Goal: Obtain resource: Obtain resource

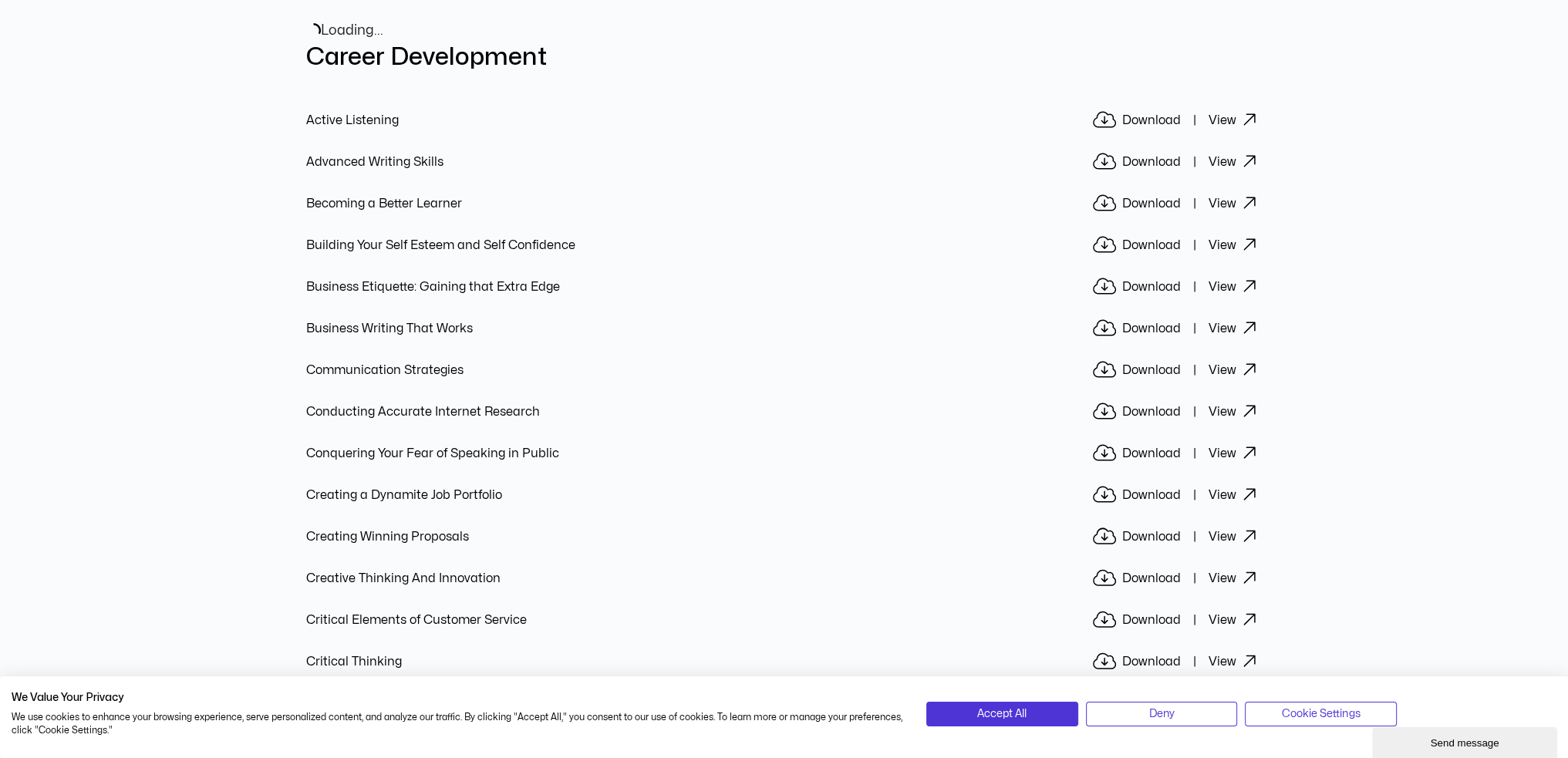
scroll to position [485, 0]
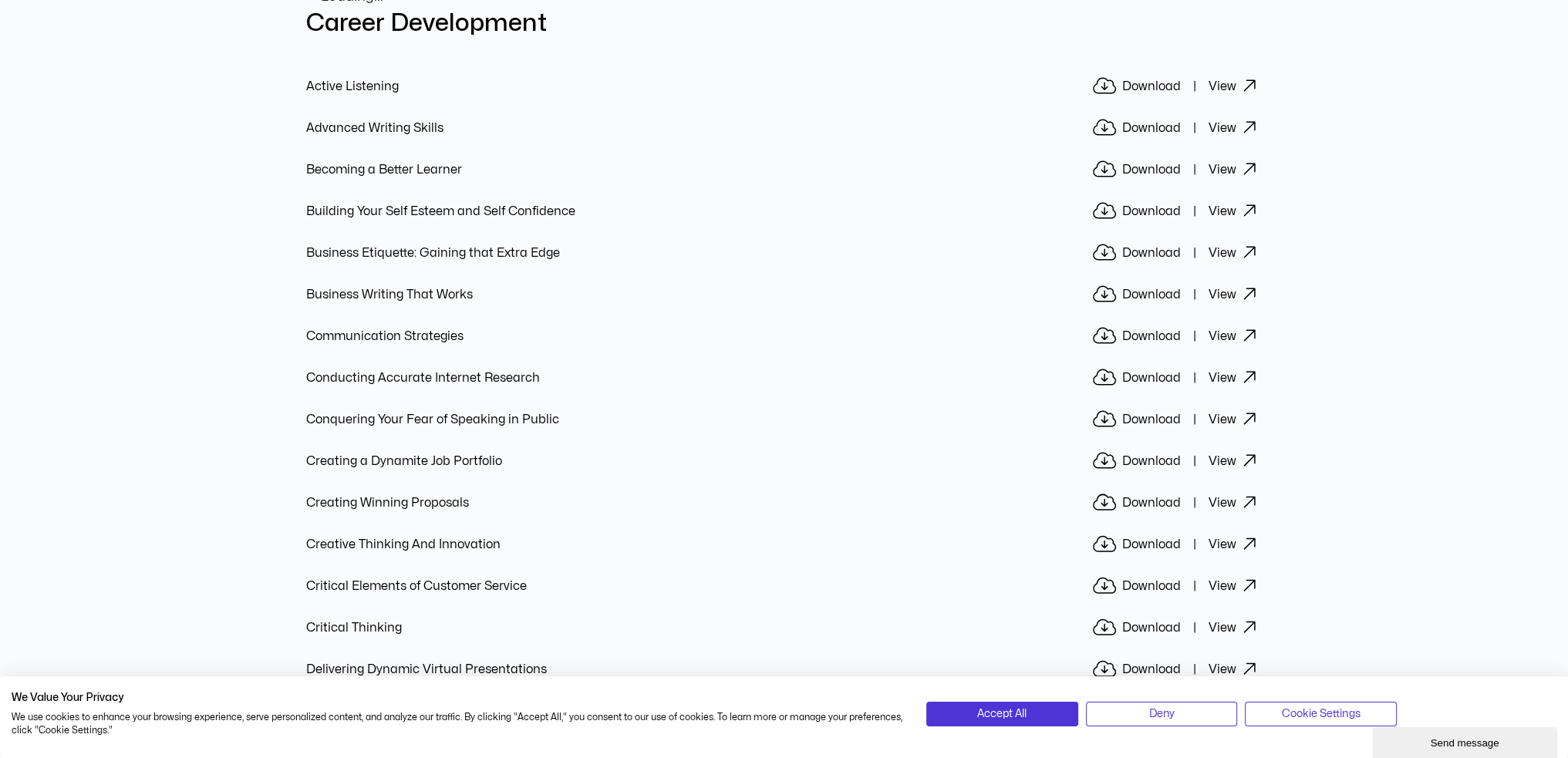
click at [1108, 409] on icon at bounding box center [1104, 418] width 23 height 19
click at [1228, 409] on link "View" at bounding box center [1236, 419] width 54 height 20
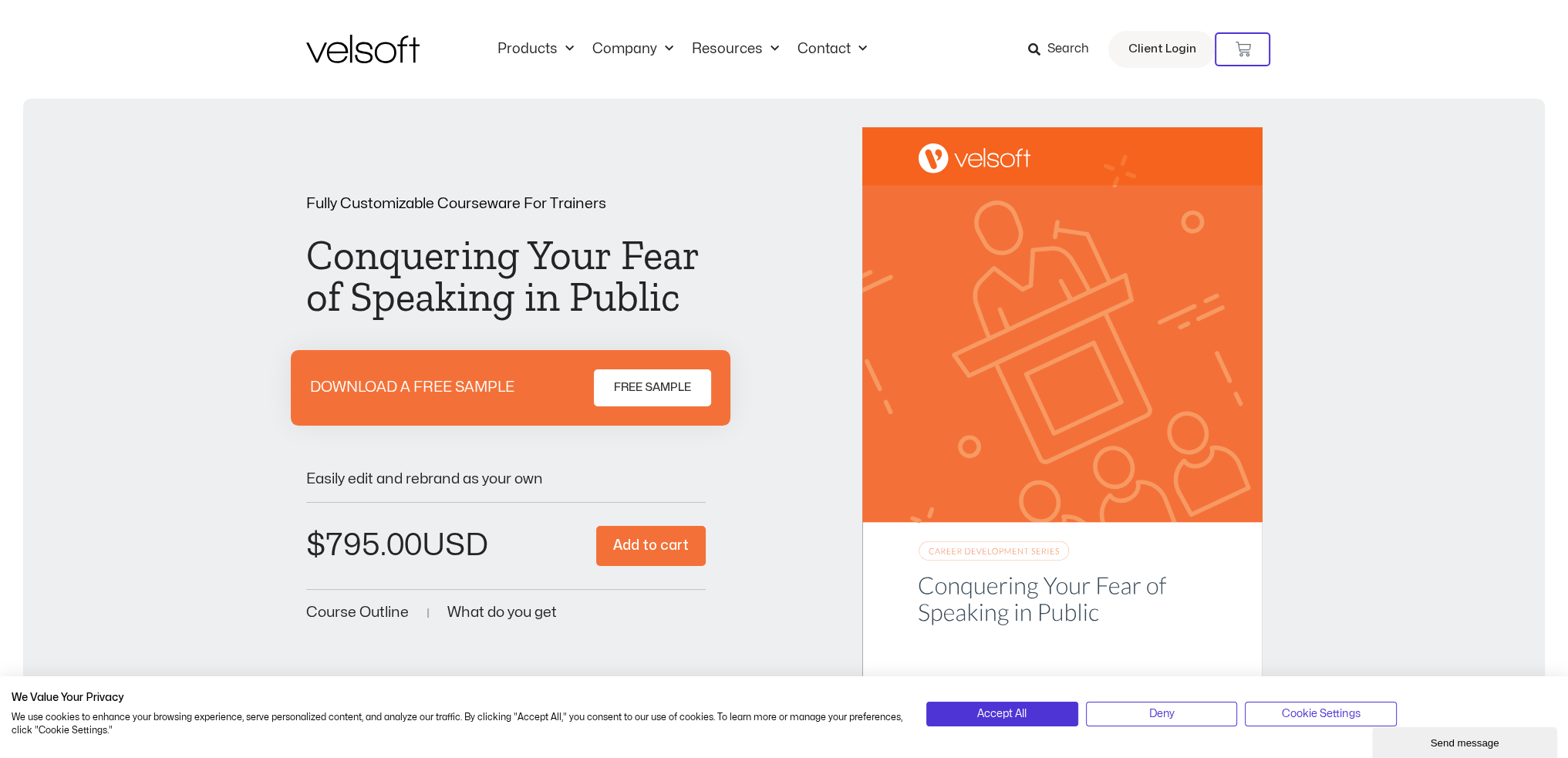
click at [636, 379] on span "FREE SAMPLE" at bounding box center [652, 388] width 77 height 19
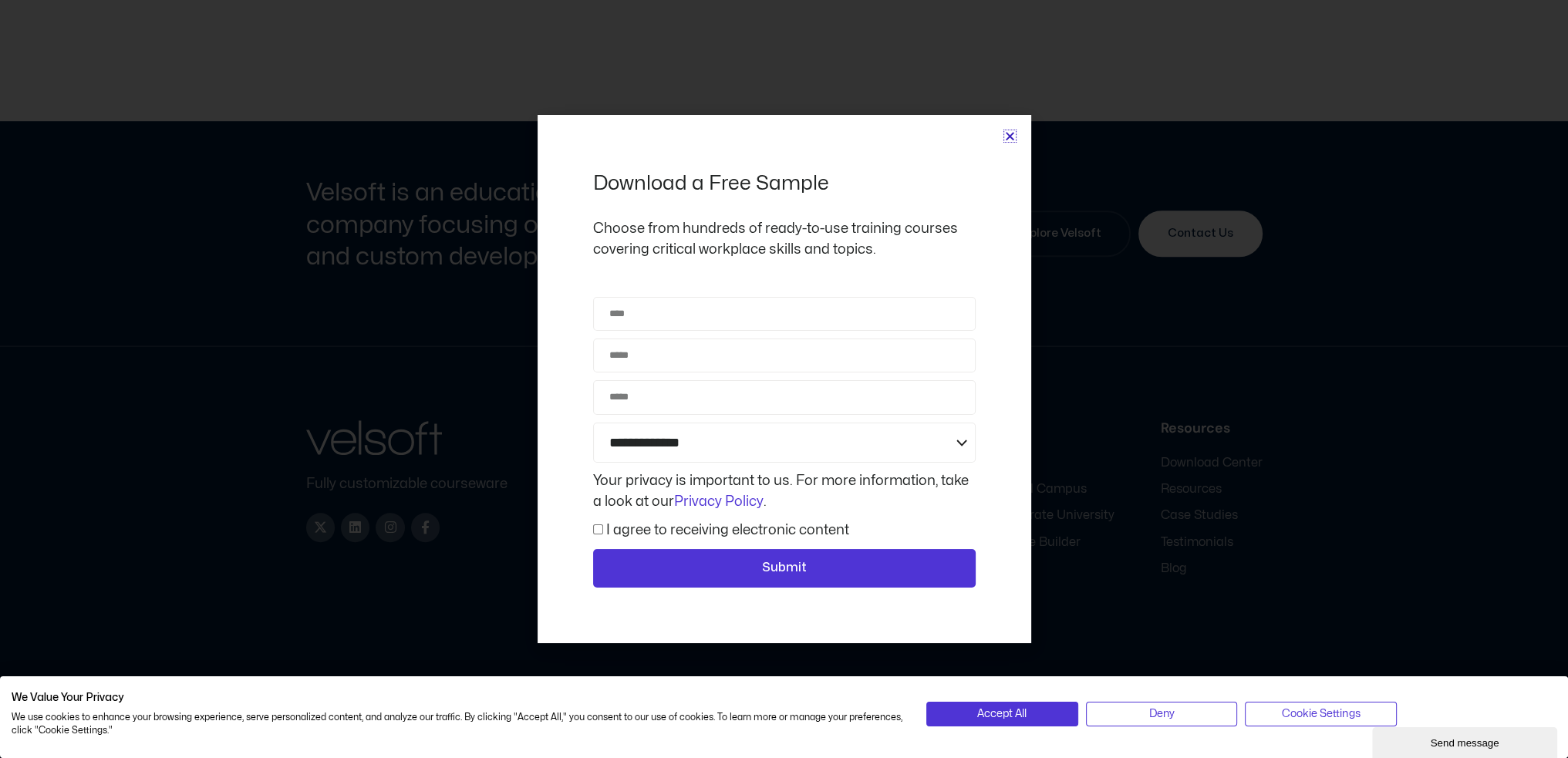
scroll to position [1471, 0]
click at [705, 311] on input "Name" at bounding box center [784, 314] width 382 height 34
type input "*"
click at [1006, 131] on icon "Close" at bounding box center [1010, 135] width 11 height 11
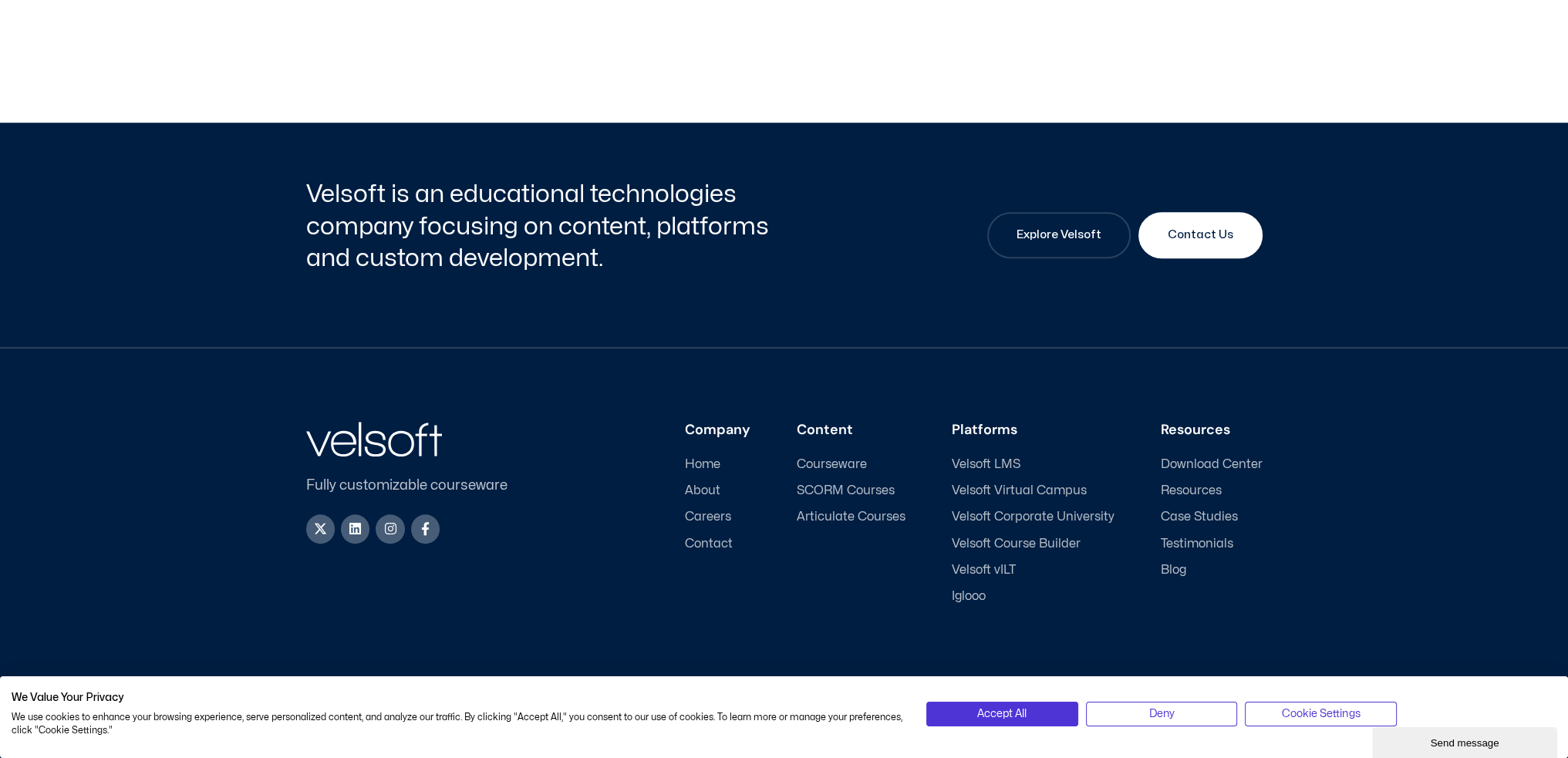
scroll to position [7, 0]
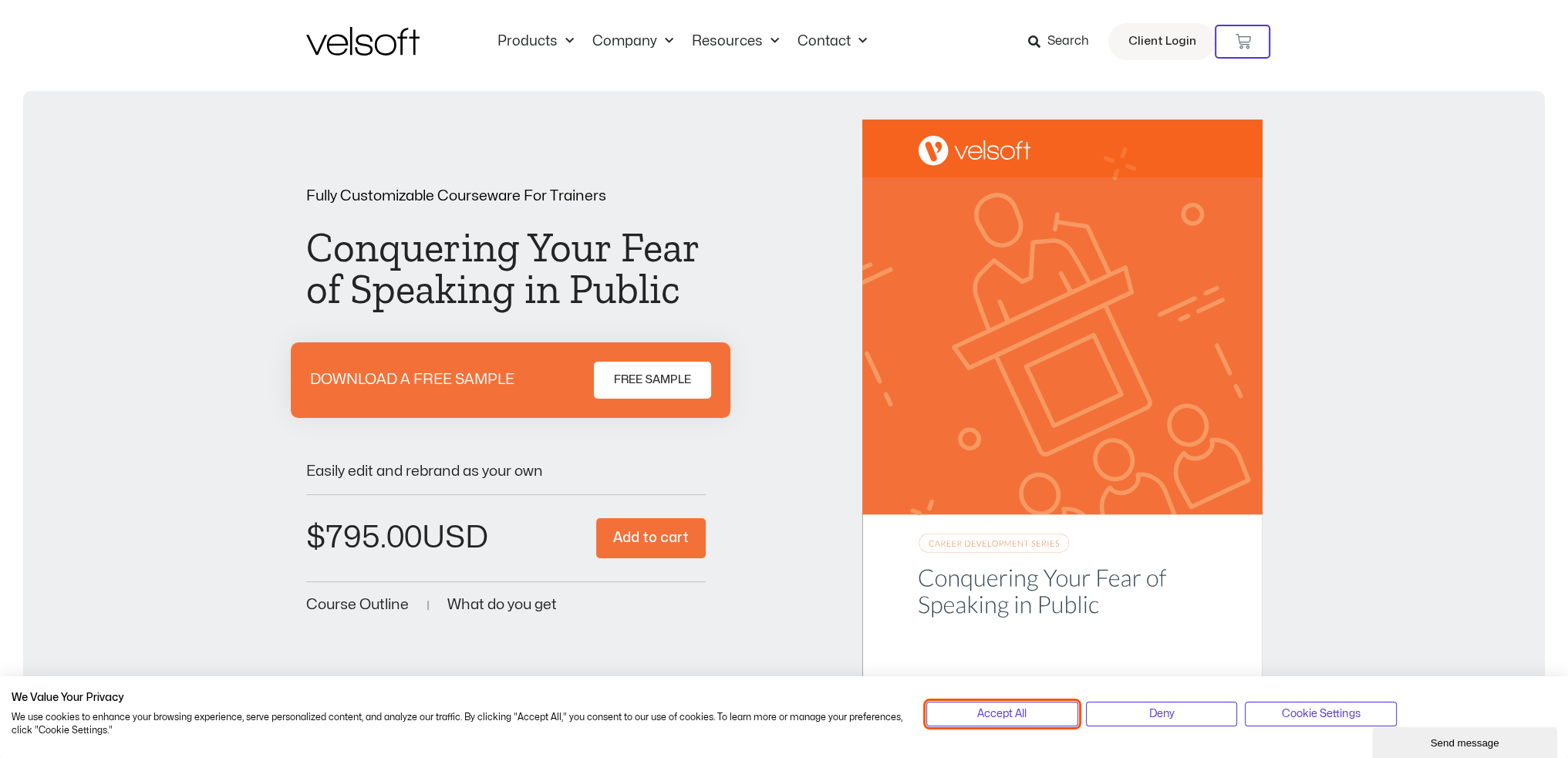
click at [1027, 713] on span "Accept All" at bounding box center [1002, 713] width 49 height 17
